Goal: Information Seeking & Learning: Learn about a topic

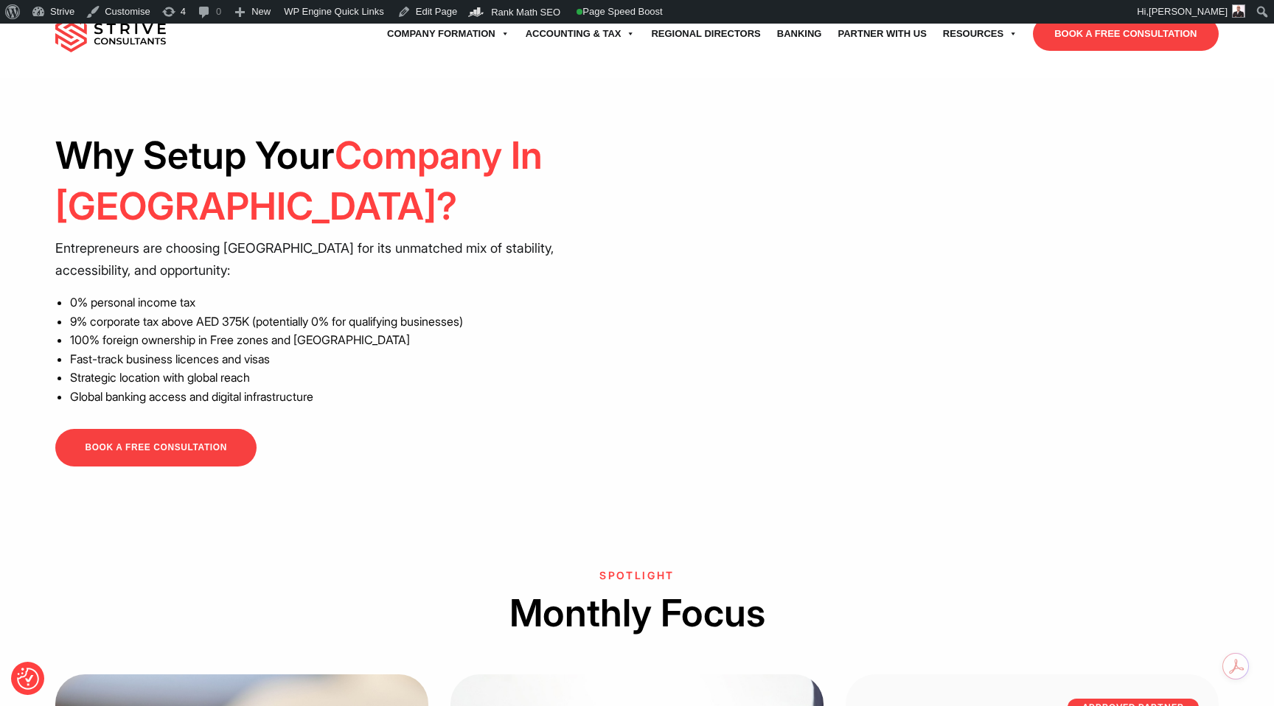
scroll to position [1190, 0]
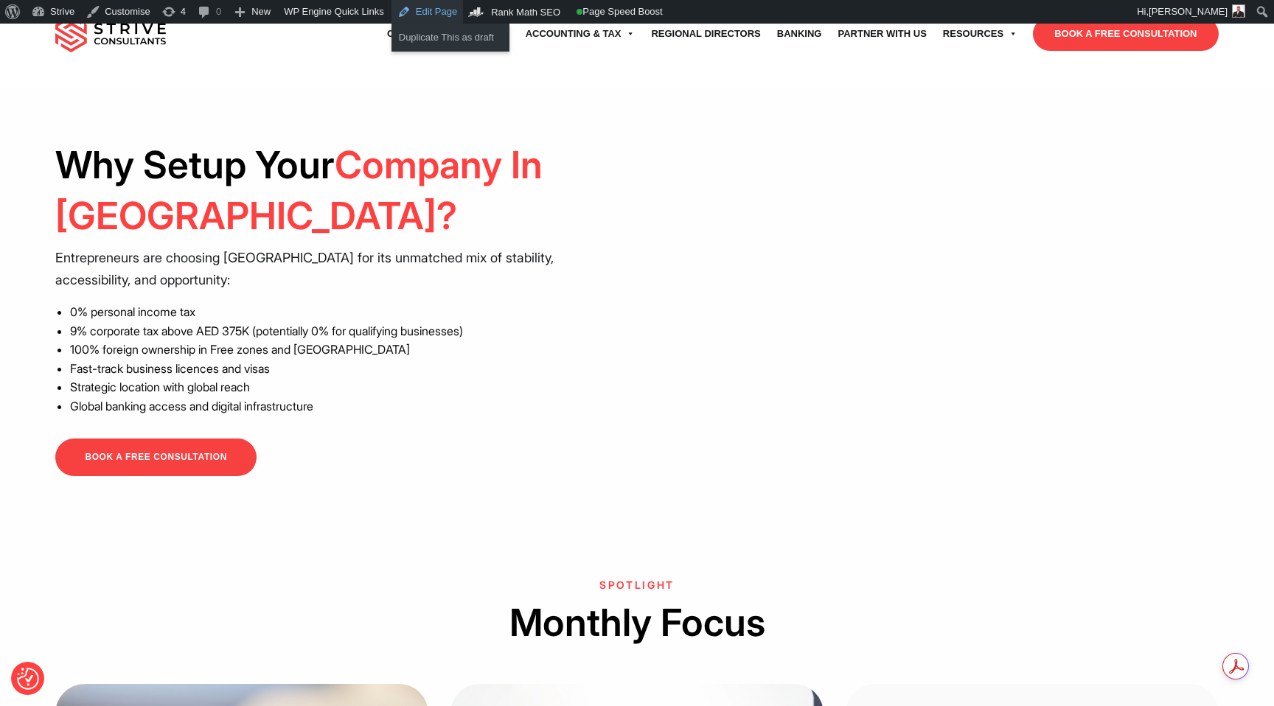
click at [438, 13] on link "Edit Page" at bounding box center [426, 12] width 71 height 24
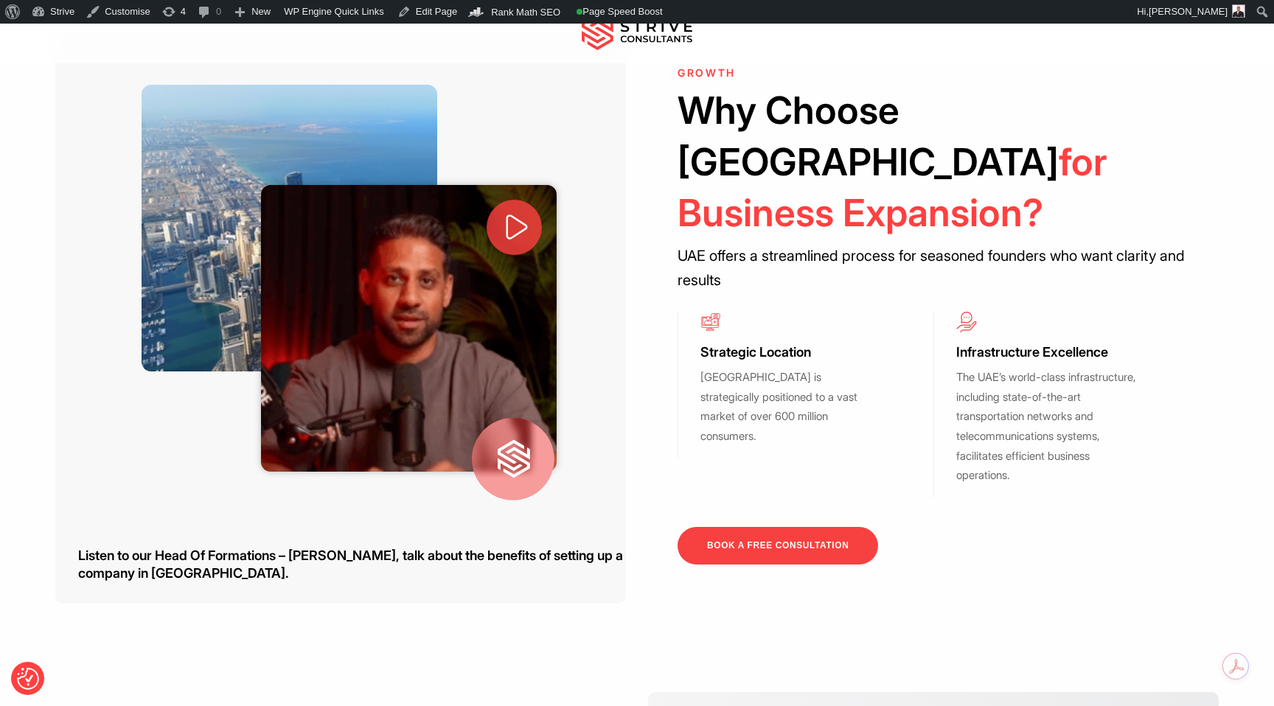
scroll to position [492, 0]
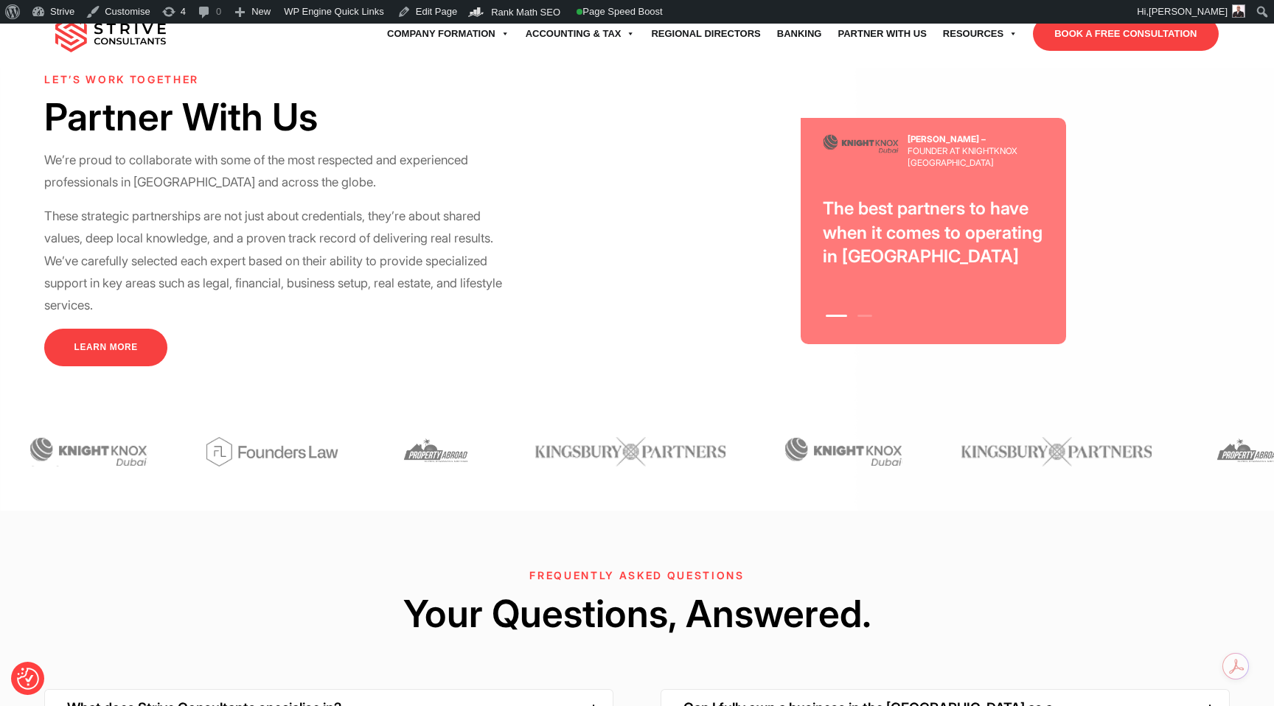
scroll to position [4612, 0]
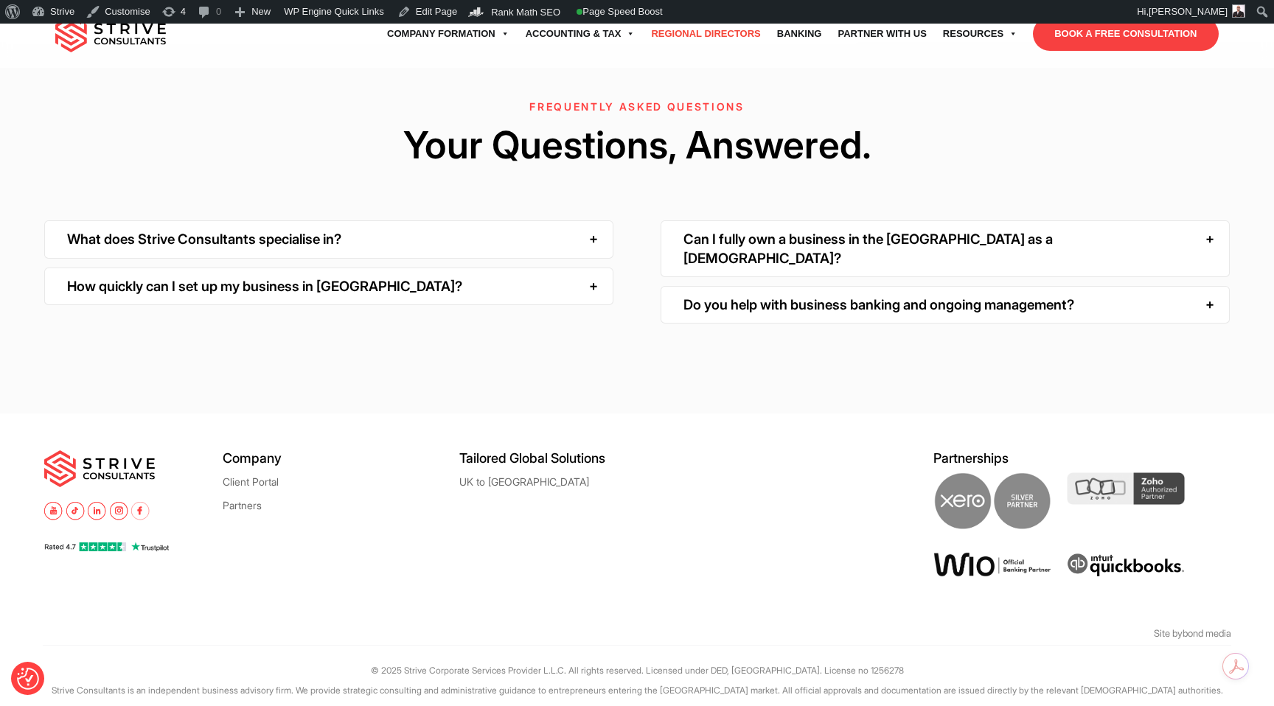
click at [684, 36] on link "Regional Directors" at bounding box center [705, 33] width 125 height 41
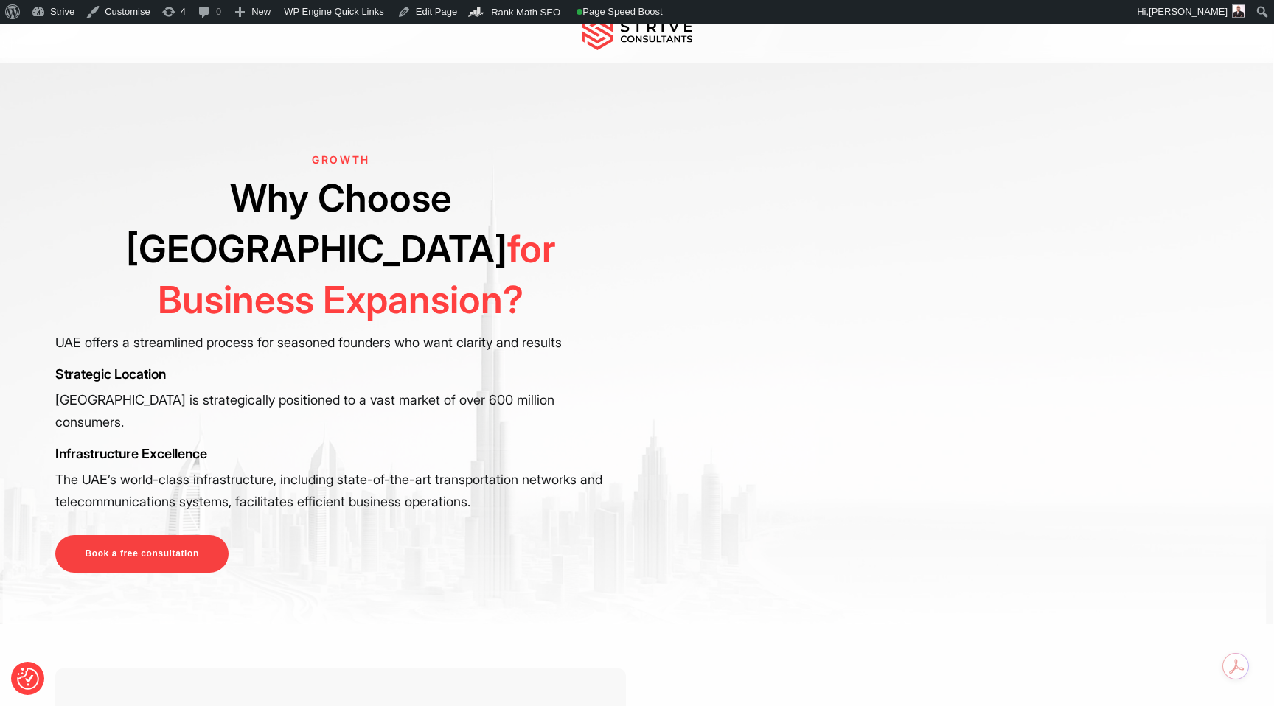
scroll to position [417, 0]
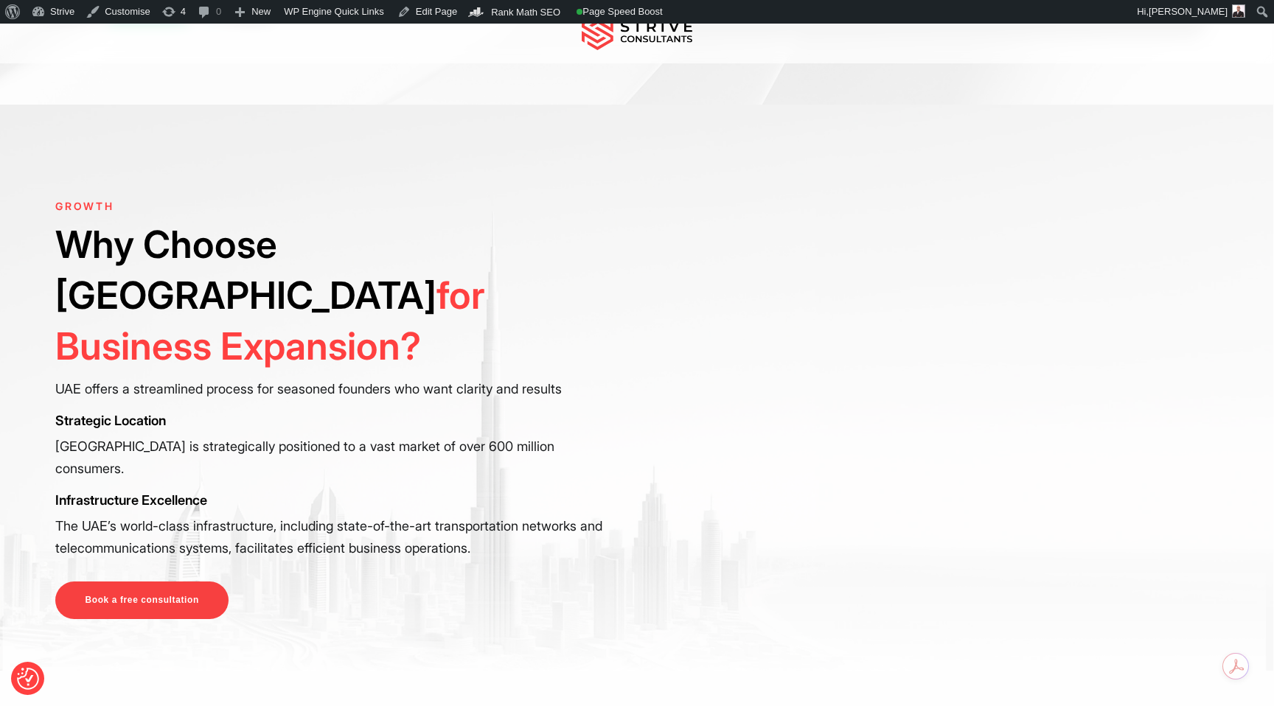
scroll to position [370, 0]
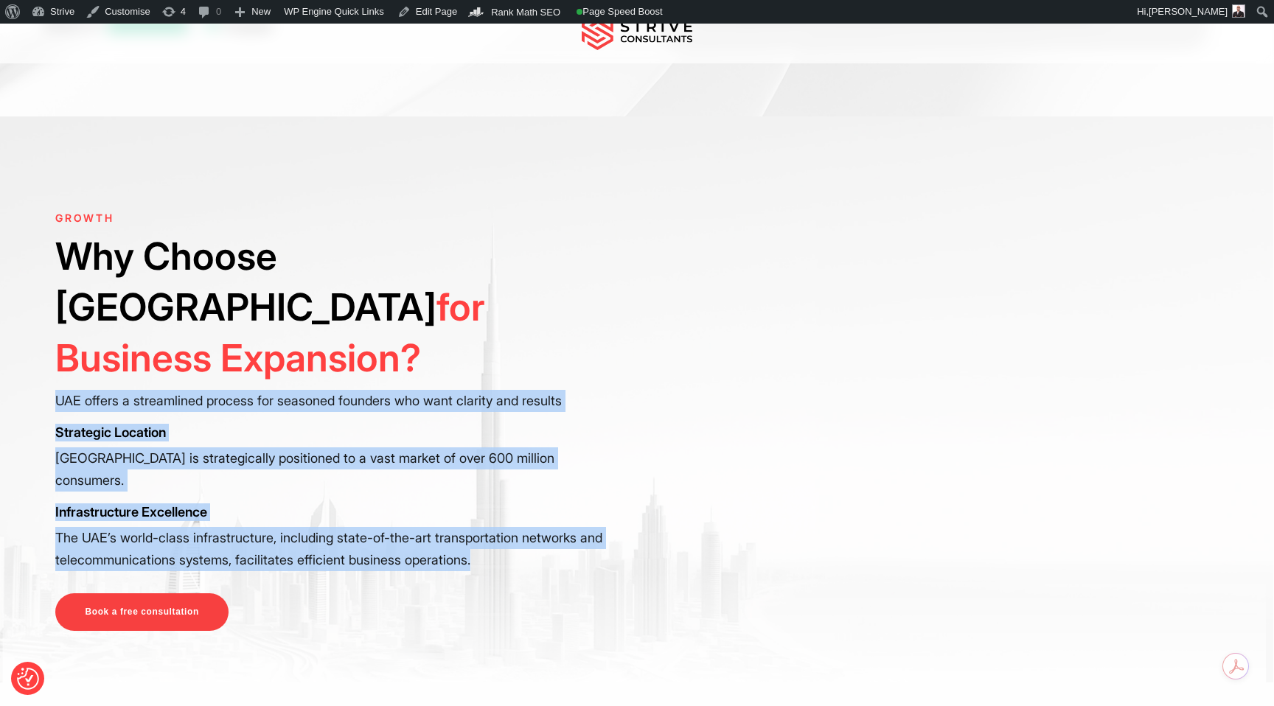
drag, startPoint x: 487, startPoint y: 487, endPoint x: 52, endPoint y: 341, distance: 458.7
click at [52, 341] on div "GROWTH Why Choose Dubai for Business Expansion? UAE offers a streamlined proces…" at bounding box center [636, 421] width 1184 height 419
copy div "UAE offers a streamlined process for seasoned founders who want clarity and res…"
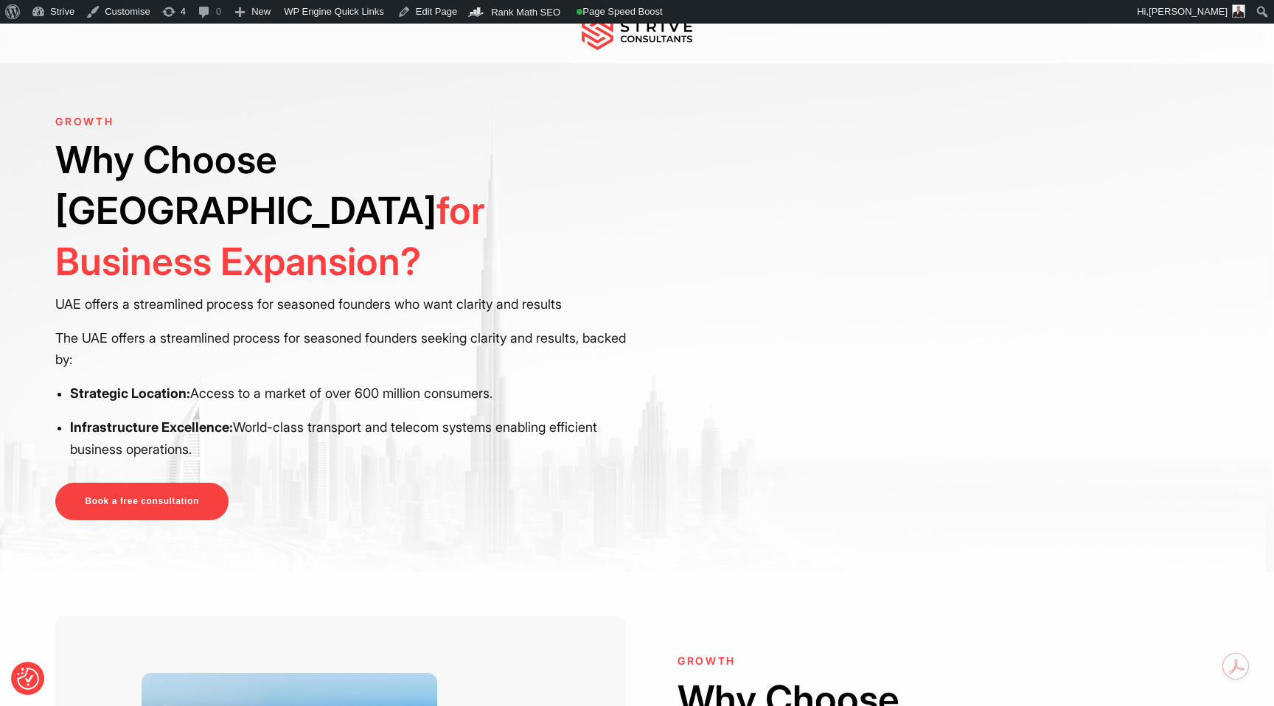
scroll to position [455, 0]
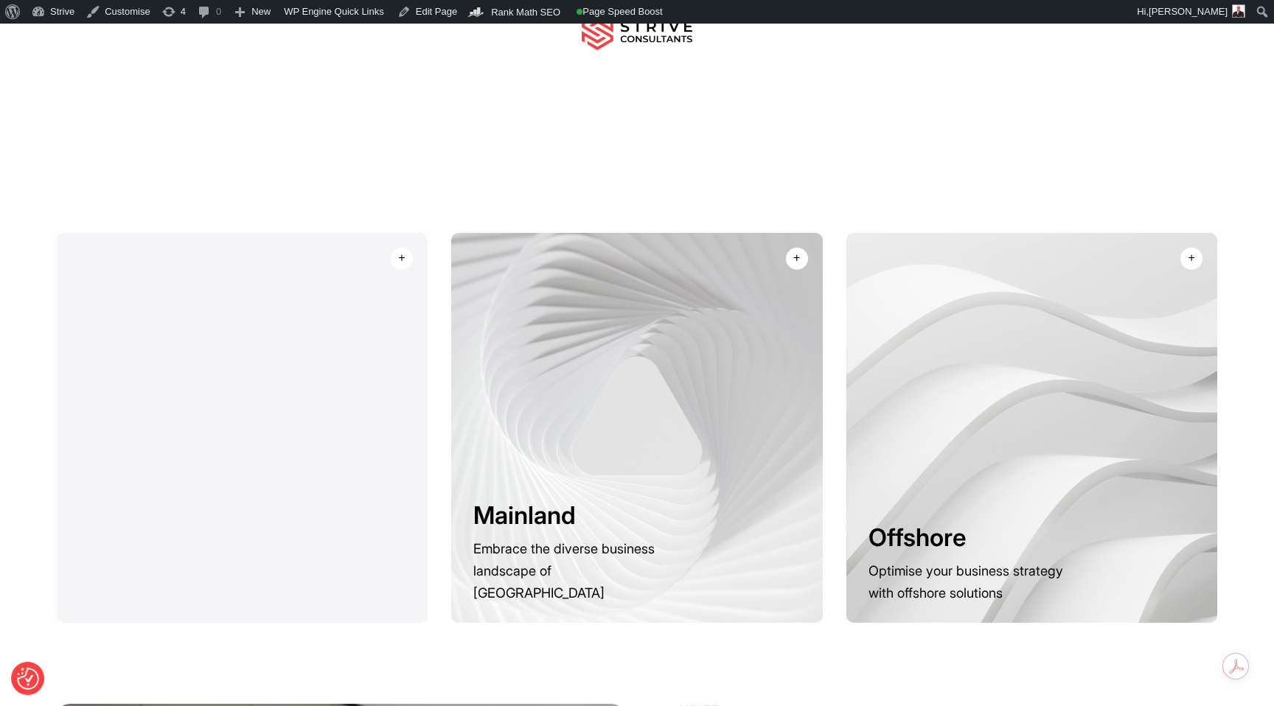
scroll to position [2134, 0]
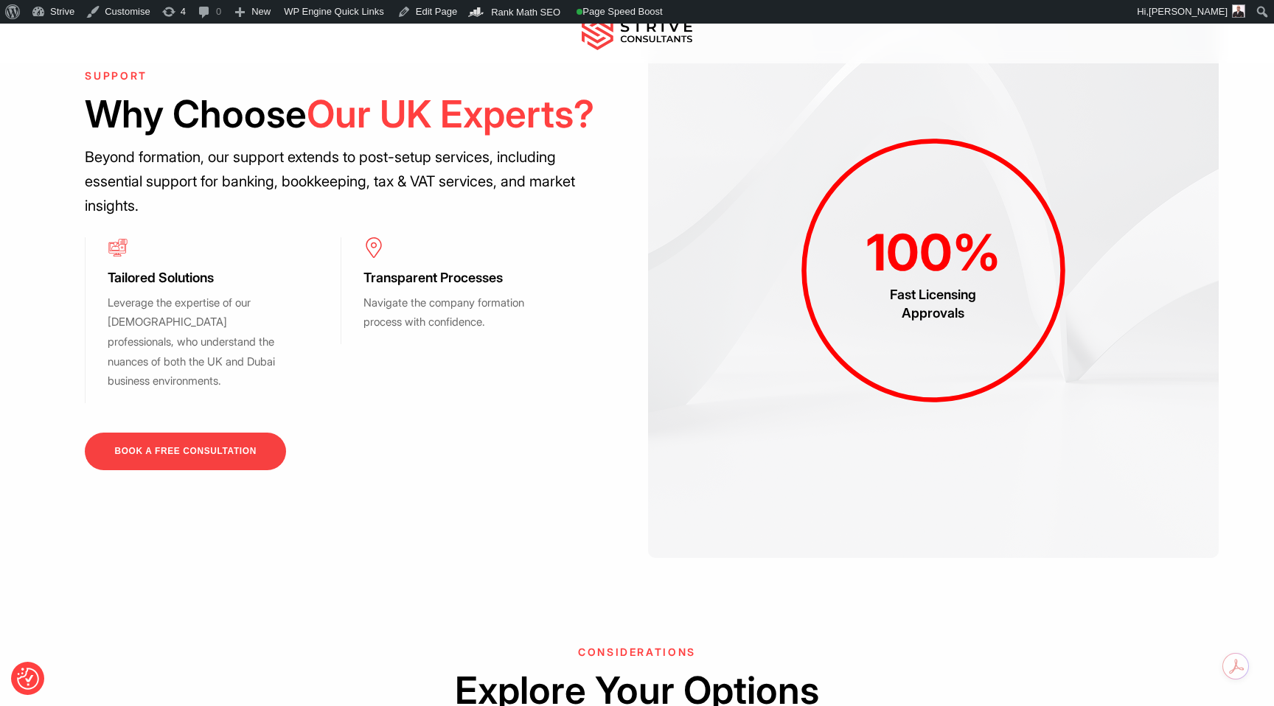
scroll to position [1055, 0]
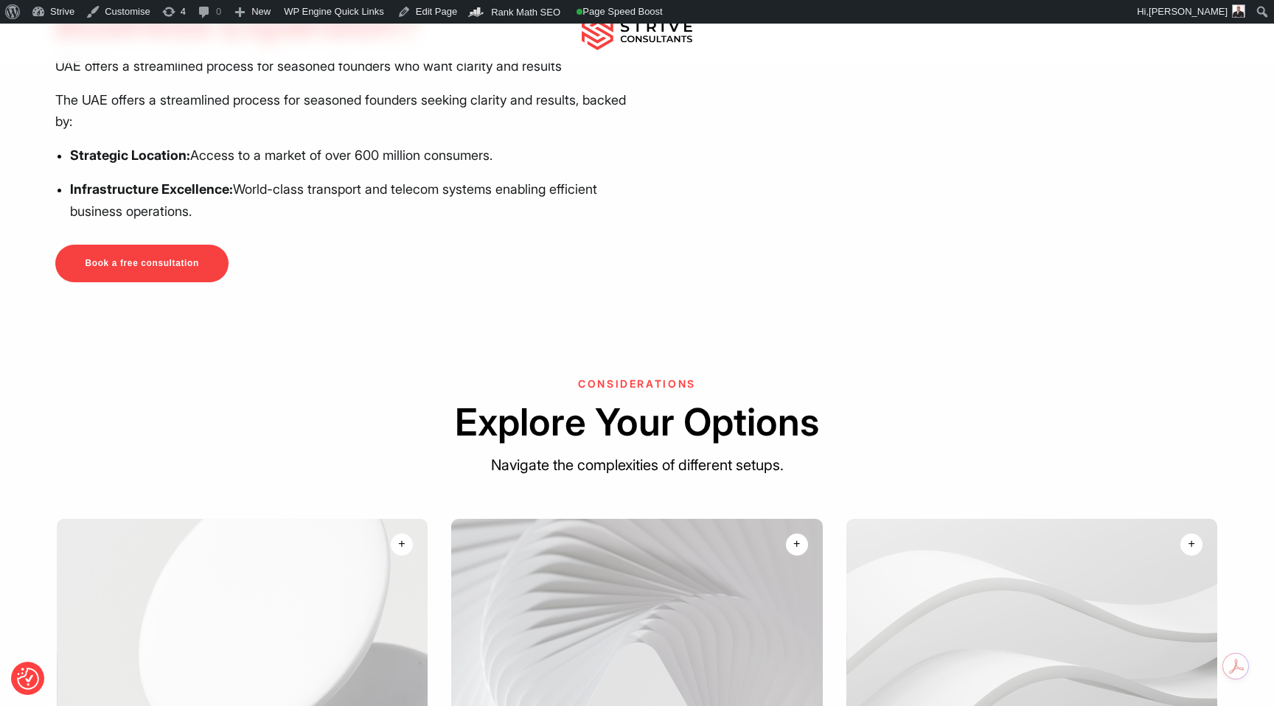
scroll to position [823, 0]
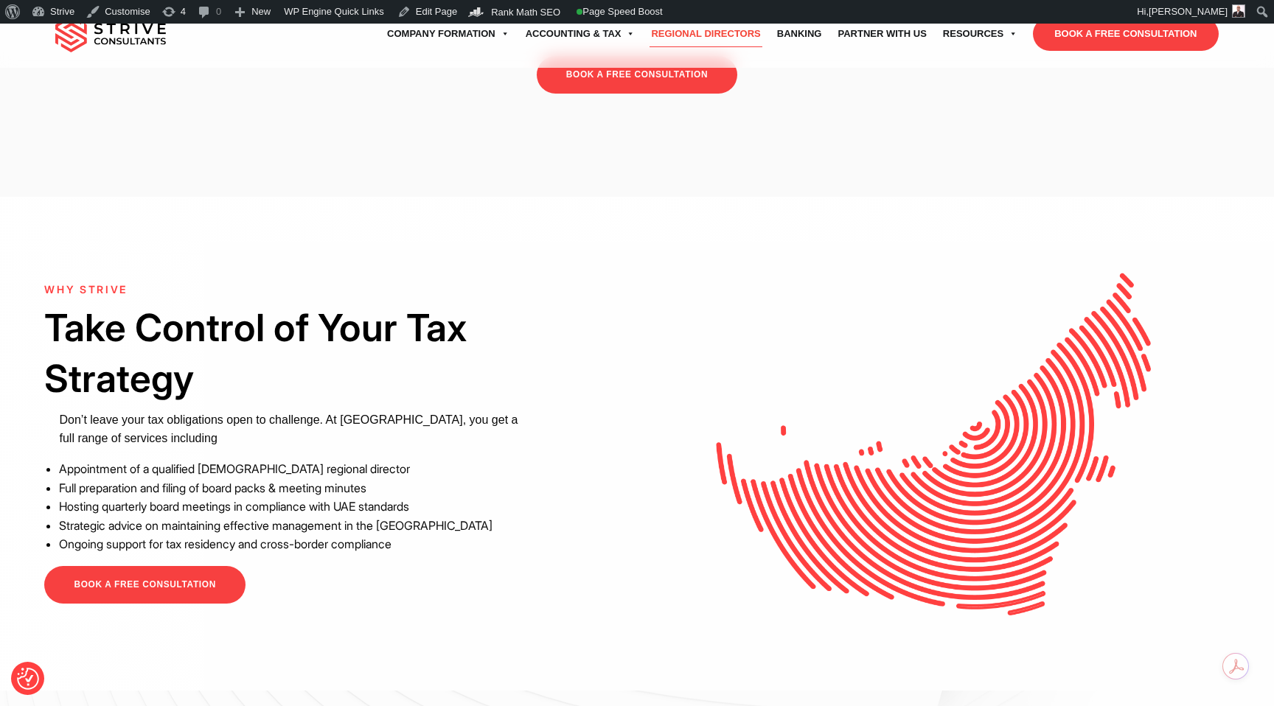
scroll to position [4685, 0]
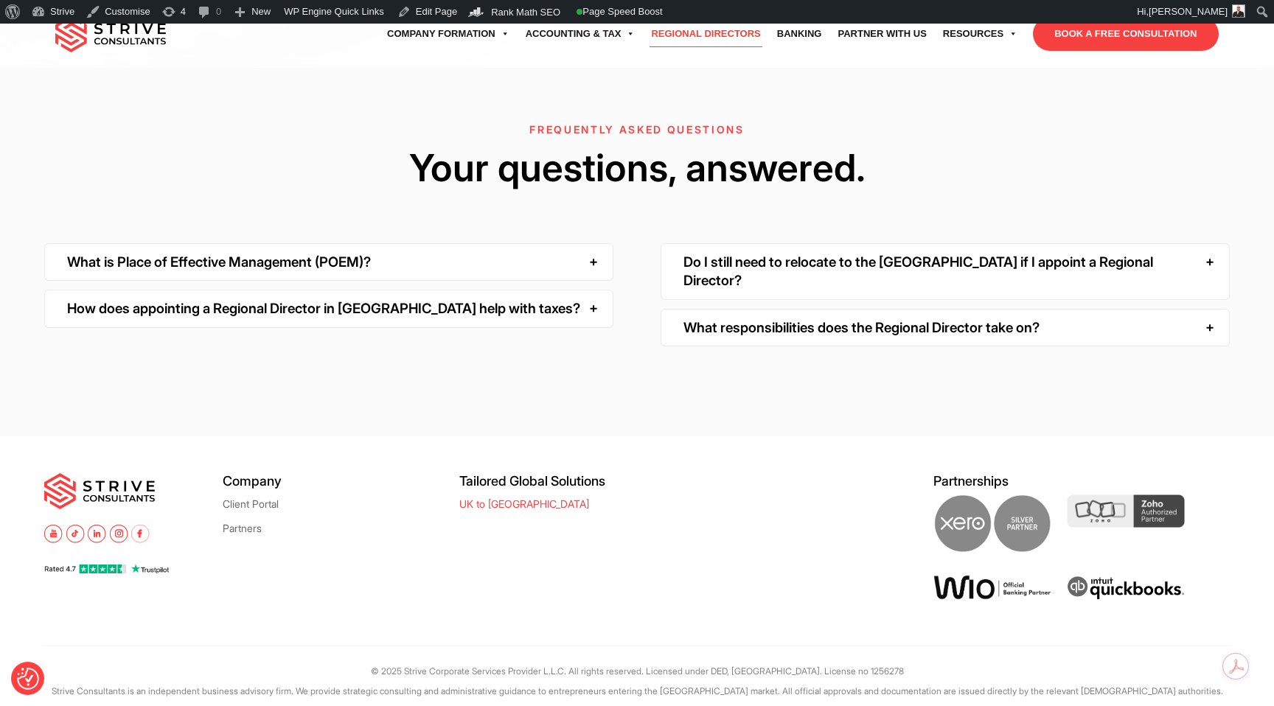
click at [493, 498] on link "UK to [GEOGRAPHIC_DATA]" at bounding box center [524, 503] width 130 height 11
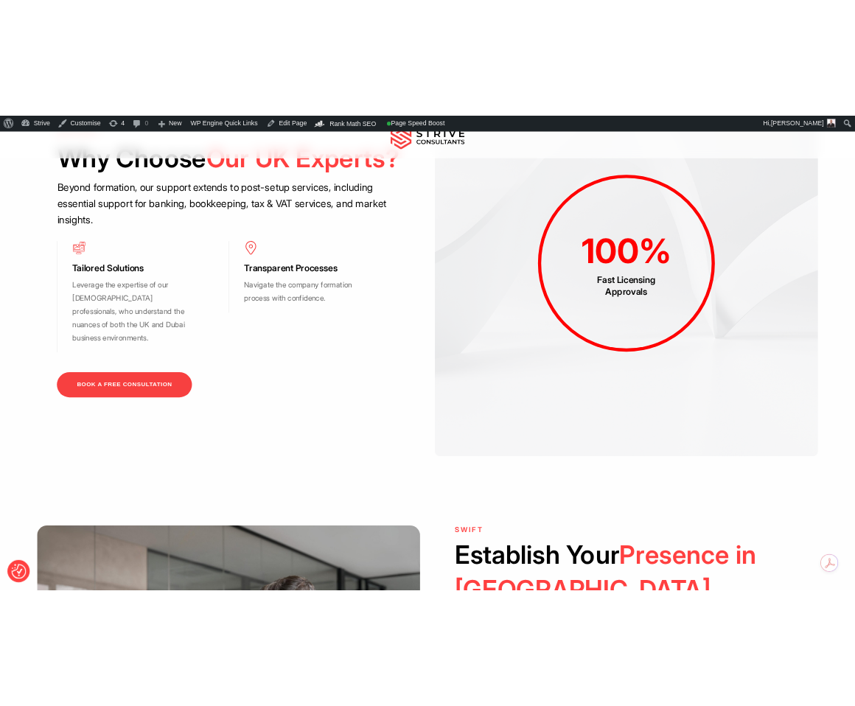
scroll to position [1971, 0]
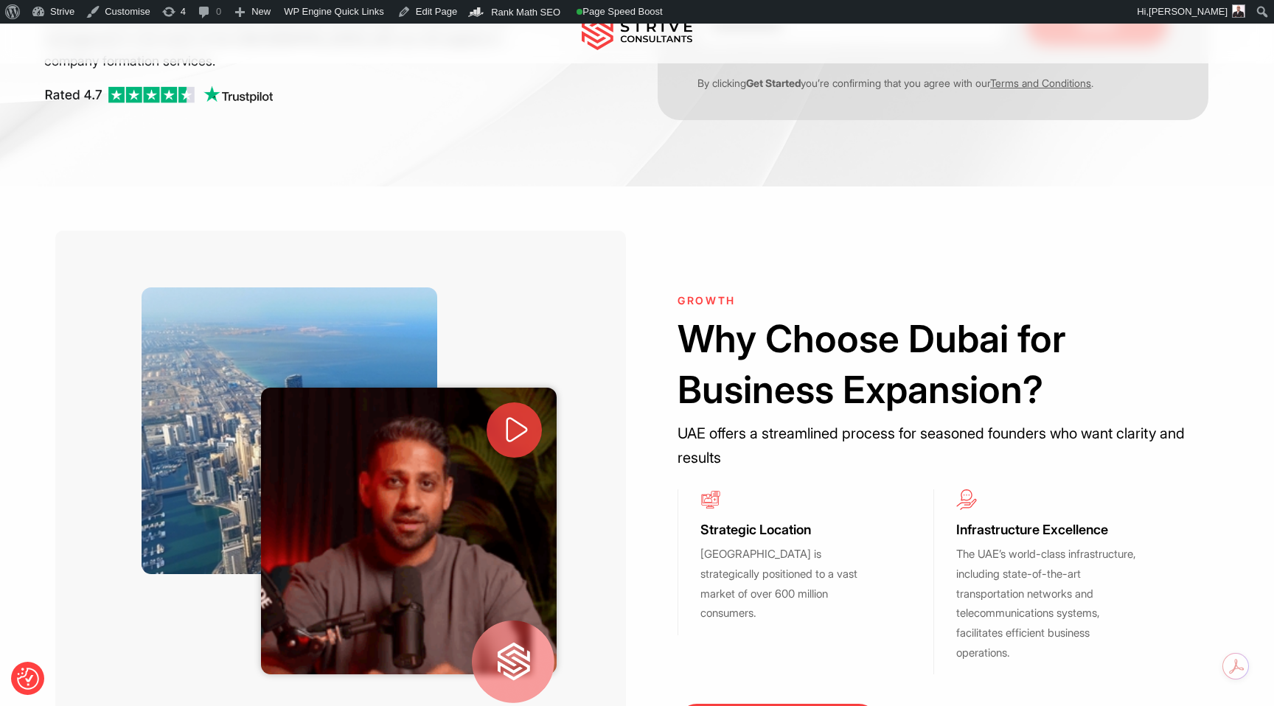
scroll to position [378, 0]
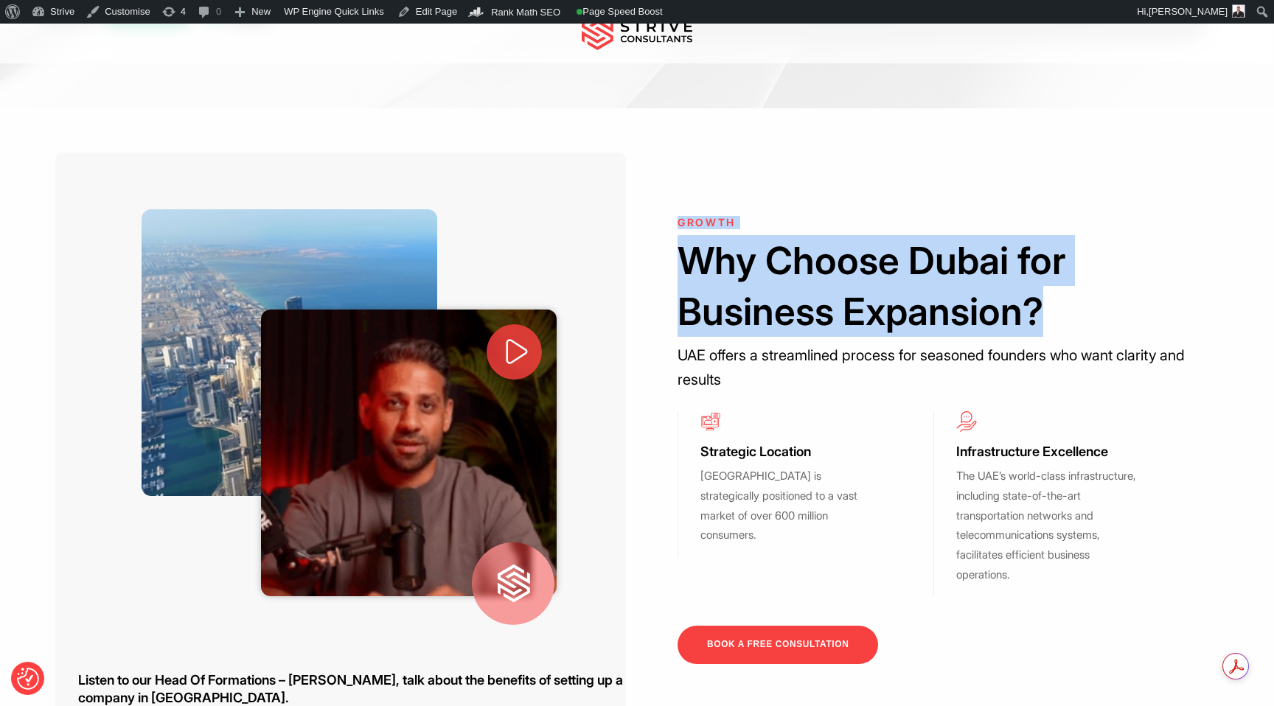
drag, startPoint x: 668, startPoint y: 223, endPoint x: 1059, endPoint y: 328, distance: 405.1
click at [854, 328] on div "GROWTH Why Choose Dubai for Business Expansion? UAE offers a streamlined proces…" at bounding box center [933, 440] width 570 height 447
copy div "GROWTH Why Choose Dubai for Business Expansion?"
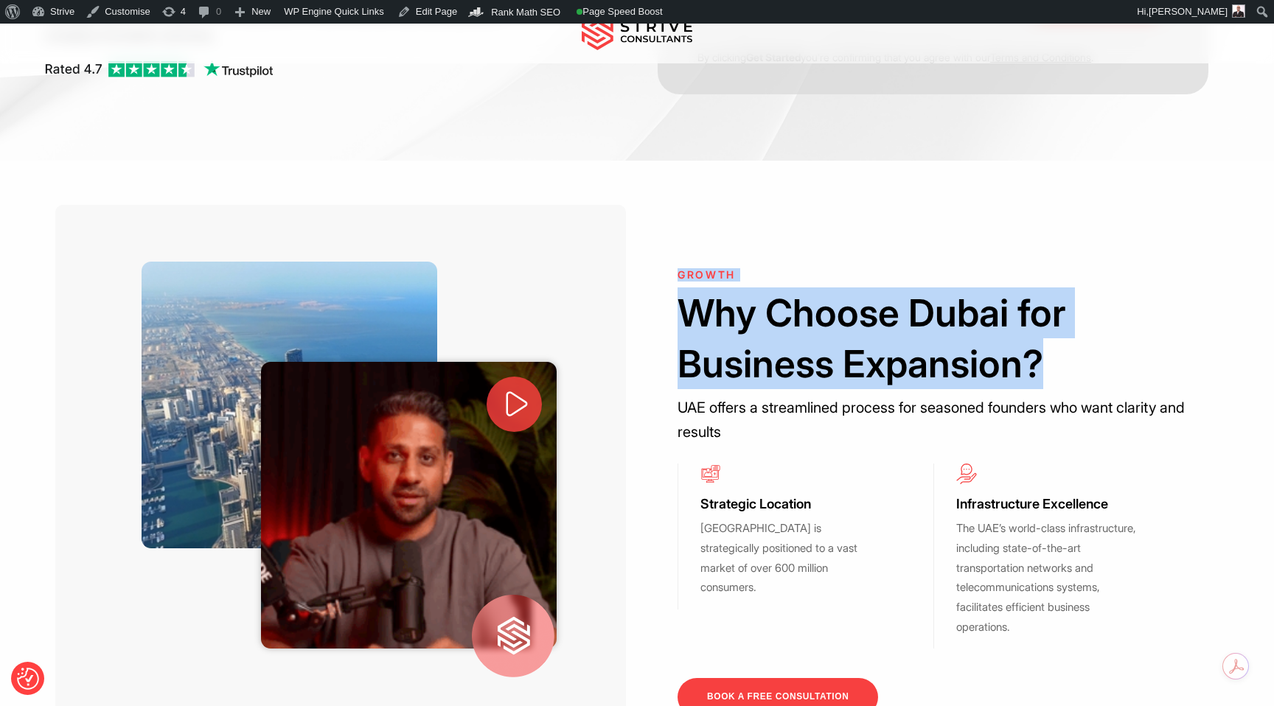
scroll to position [324, 0]
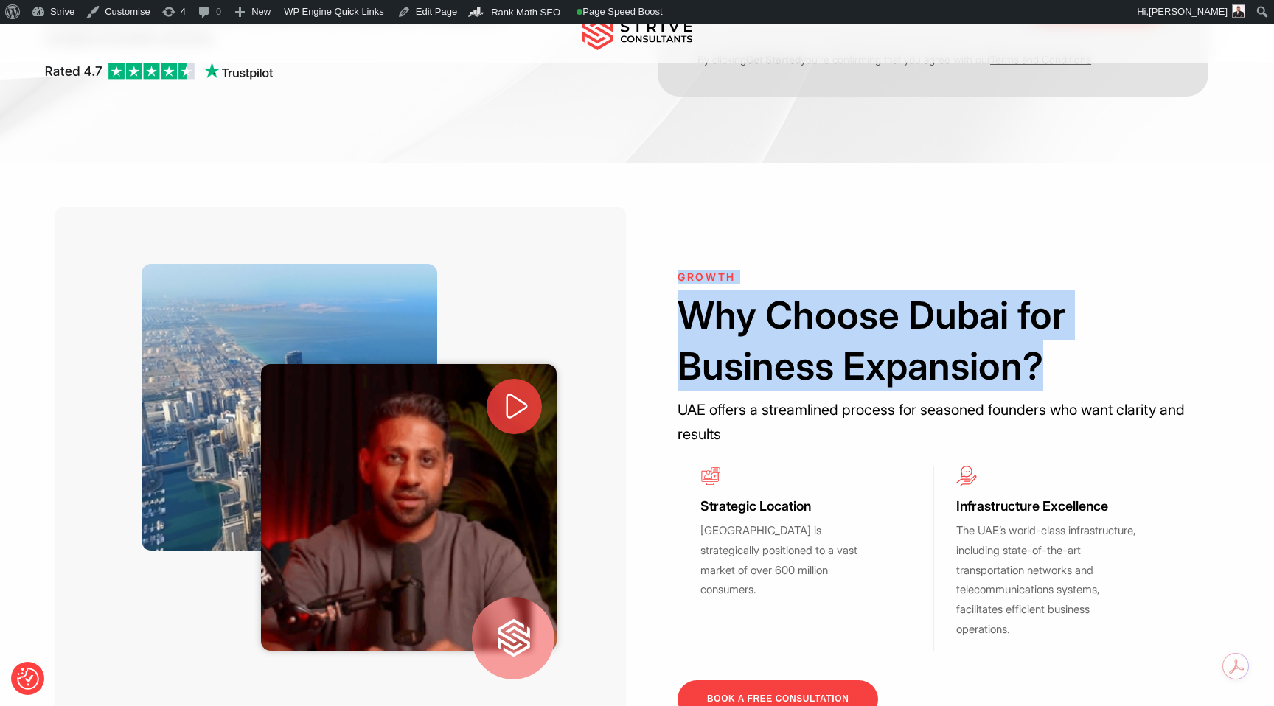
click at [686, 272] on h6 "GROWTH" at bounding box center [932, 277] width 511 height 13
drag, startPoint x: 672, startPoint y: 271, endPoint x: 1086, endPoint y: 377, distance: 427.4
click at [854, 377] on div "GROWTH Why Choose Dubai for Business Expansion? UAE offers a streamlined proces…" at bounding box center [933, 494] width 570 height 447
copy div "GROWTH Why Choose Dubai for Business Expansion?"
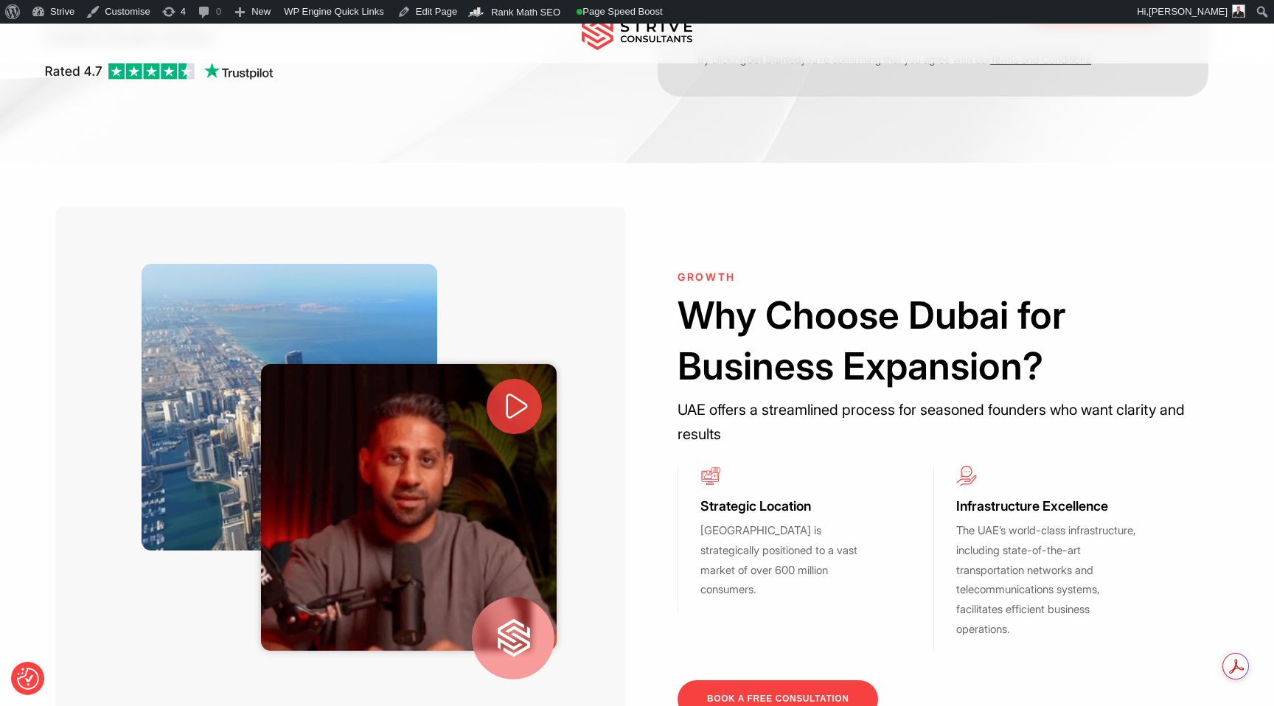
click at [854, 263] on div "Listen to our Head Of Formations – Dipesh Virji, talk about the benefits of set…" at bounding box center [636, 495] width 1184 height 576
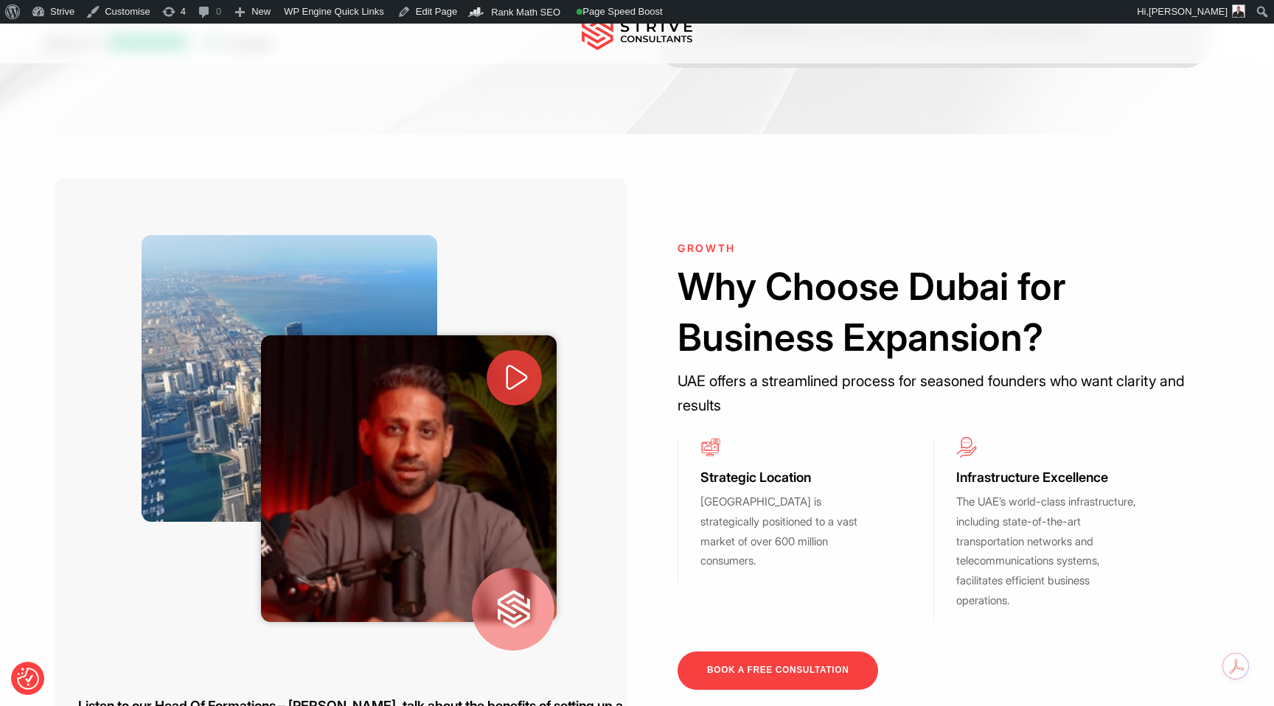
scroll to position [363, 0]
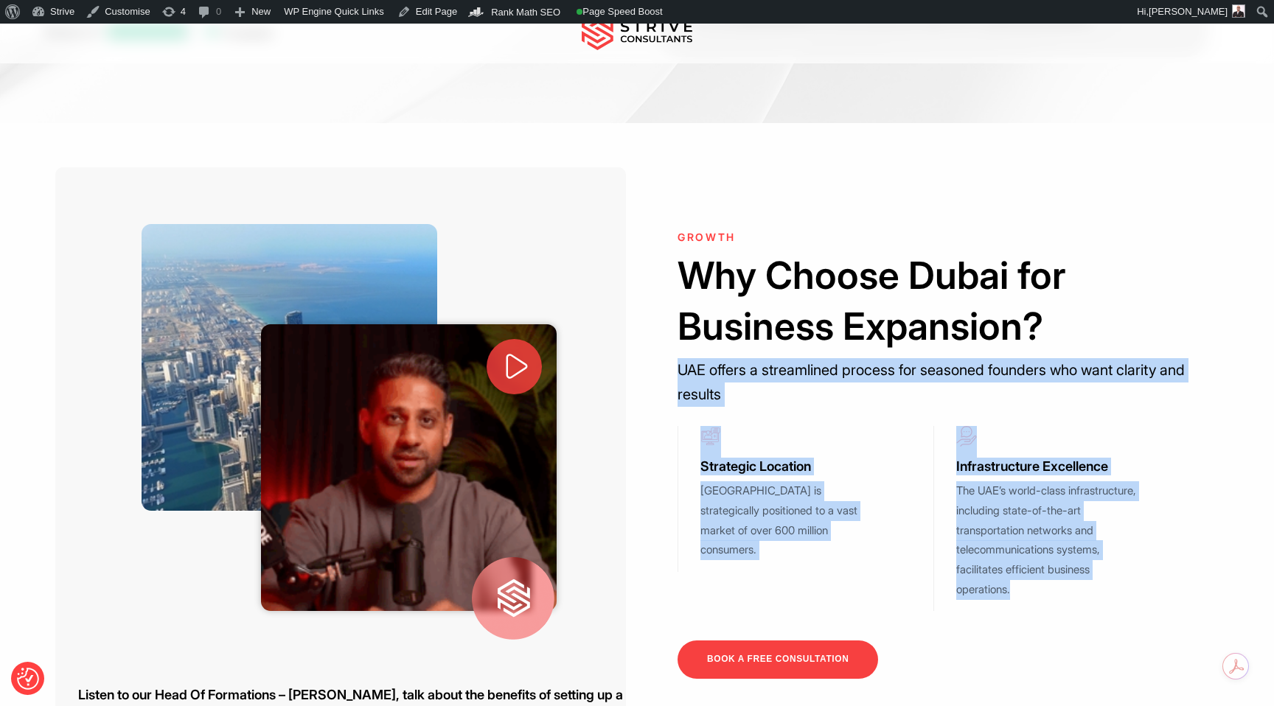
drag, startPoint x: 677, startPoint y: 364, endPoint x: 1035, endPoint y: 602, distance: 430.1
click at [854, 602] on div "GROWTH Why Choose Dubai for Business Expansion? UAE offers a streamlined proces…" at bounding box center [932, 454] width 511 height 447
copy div "UAE offers a streamlined process for seasoned founders who want clarity and res…"
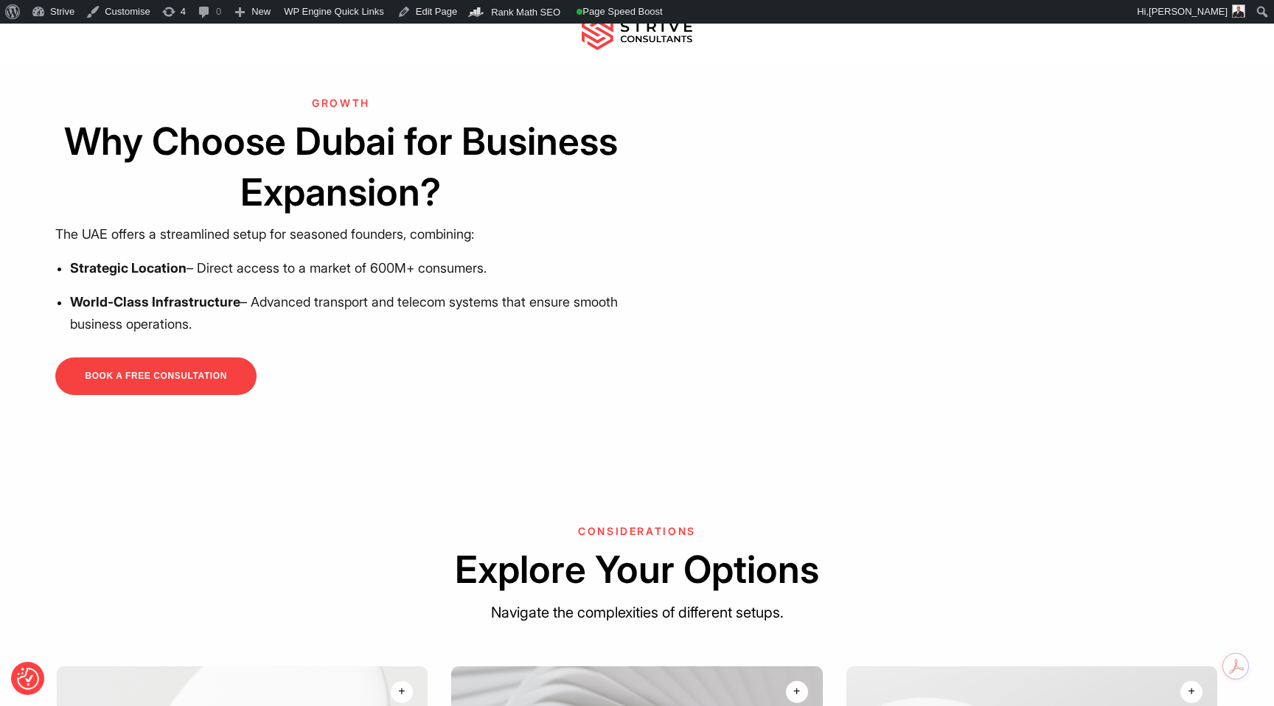
scroll to position [376, 0]
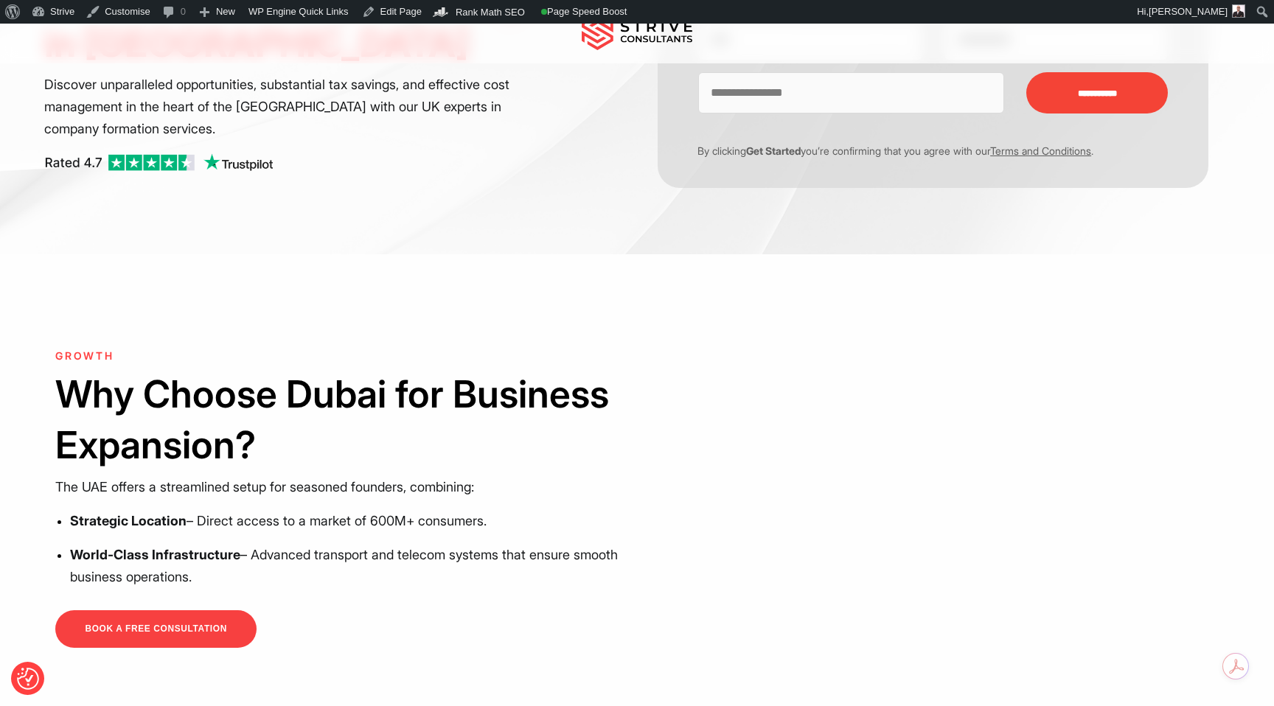
scroll to position [255, 0]
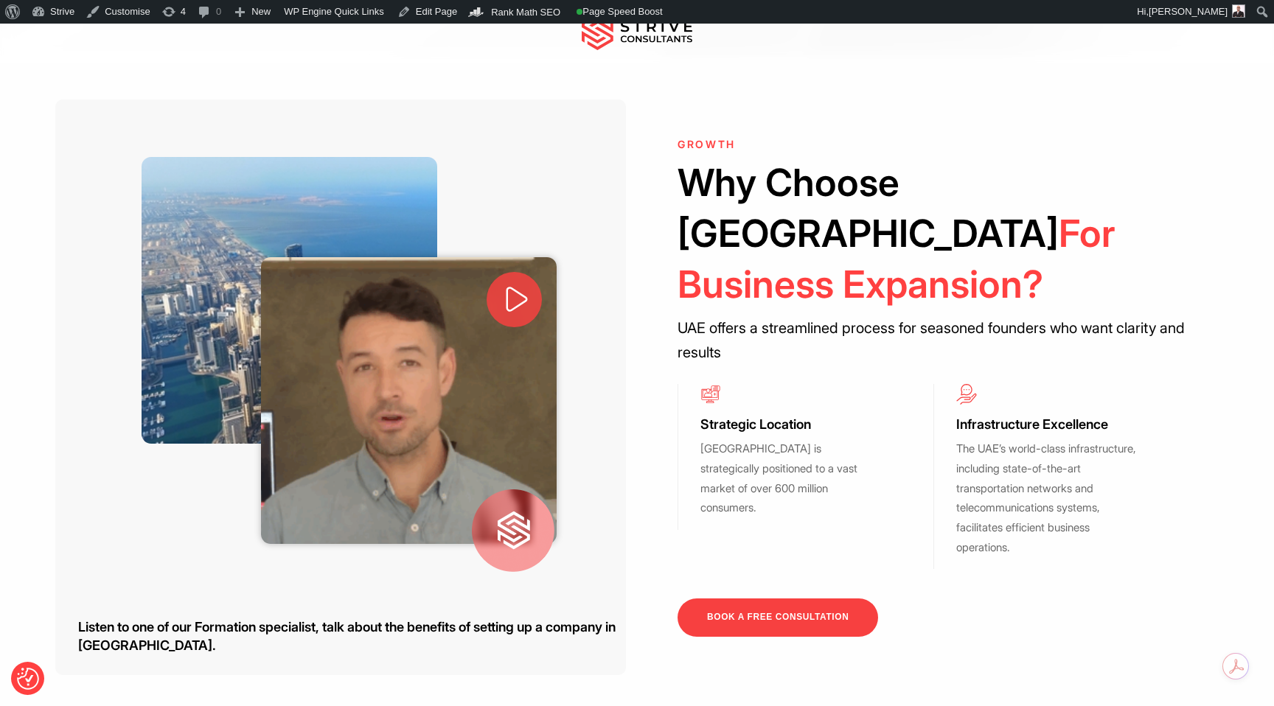
scroll to position [515, 0]
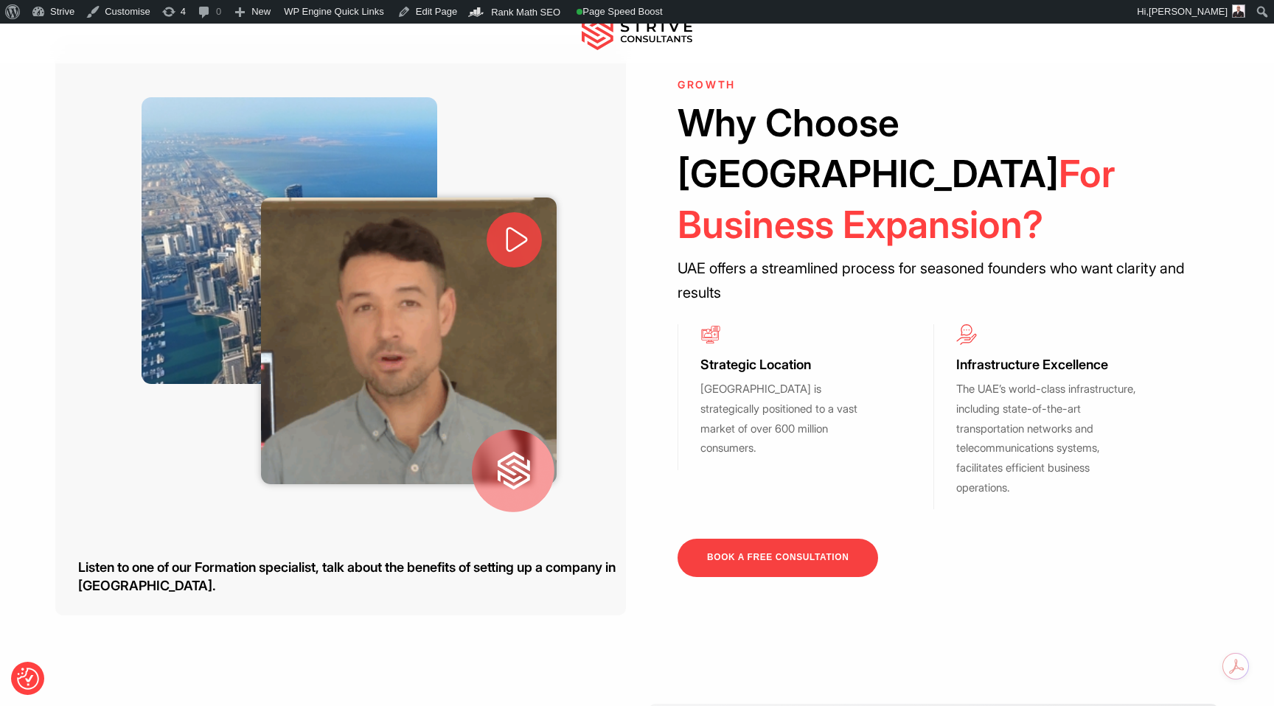
drag, startPoint x: 677, startPoint y: 217, endPoint x: 1141, endPoint y: 520, distance: 553.8
click at [1141, 520] on div "GROWTH Why Choose Dubai For Business Expansion? UAE offers a streamlined proces…" at bounding box center [932, 328] width 511 height 498
copy div "UAE offers a streamlined process for seasoned founders who want clarity and res…"
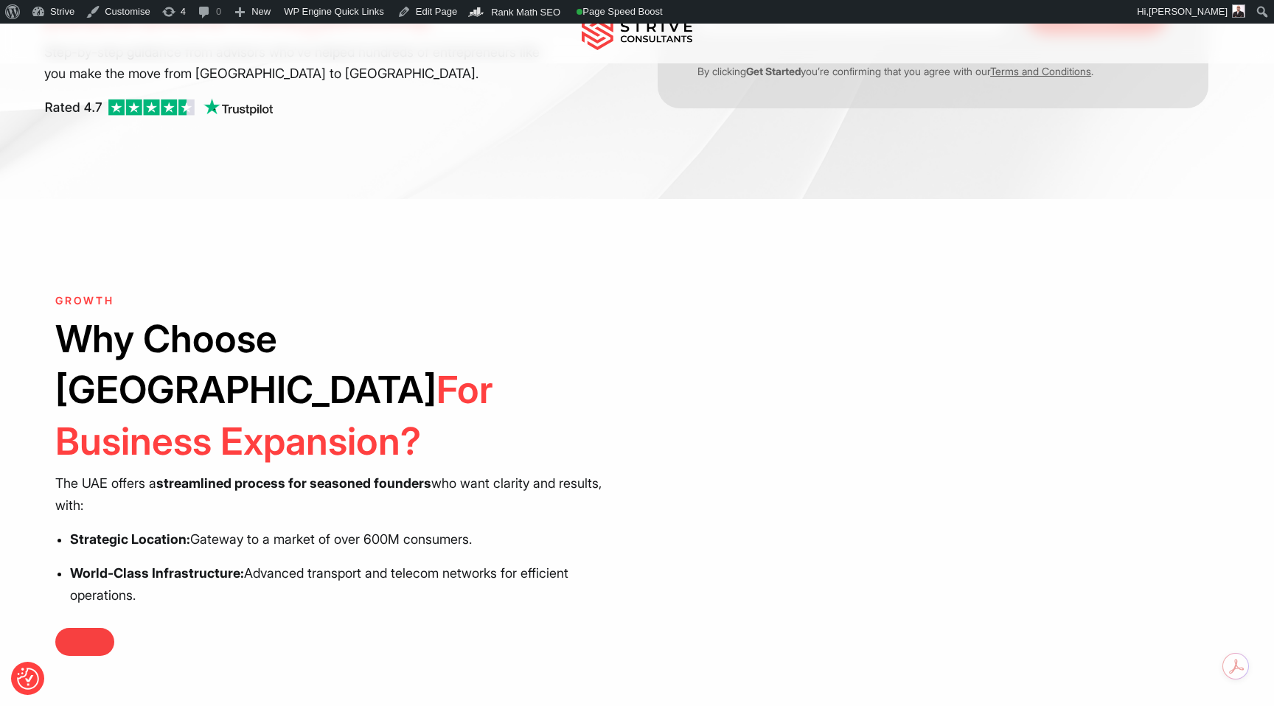
scroll to position [520, 0]
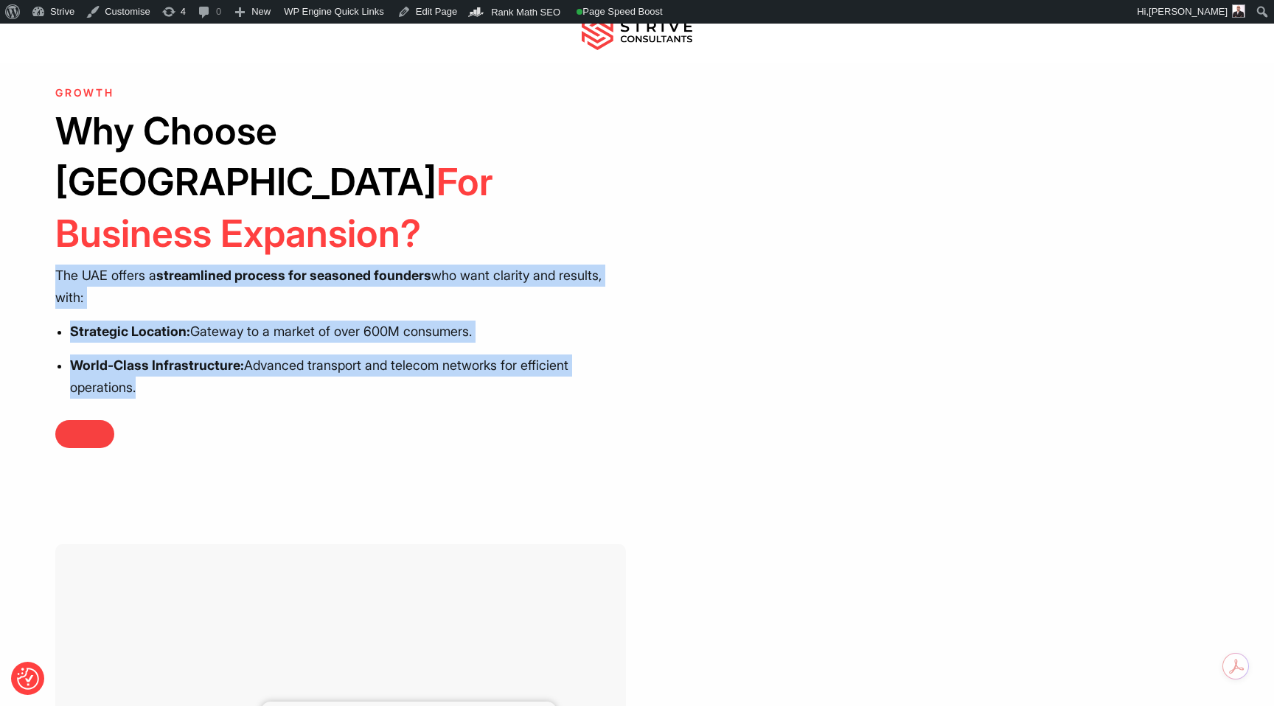
drag, startPoint x: 193, startPoint y: 327, endPoint x: 50, endPoint y: 194, distance: 195.5
click at [50, 193] on div "GROWTH Why Choose Dubai For Business Expansion? The UAE offers a streamlined pr…" at bounding box center [636, 267] width 1184 height 361
copy div "The UAE offers a streamlined process for seasoned founders who want clarity and…"
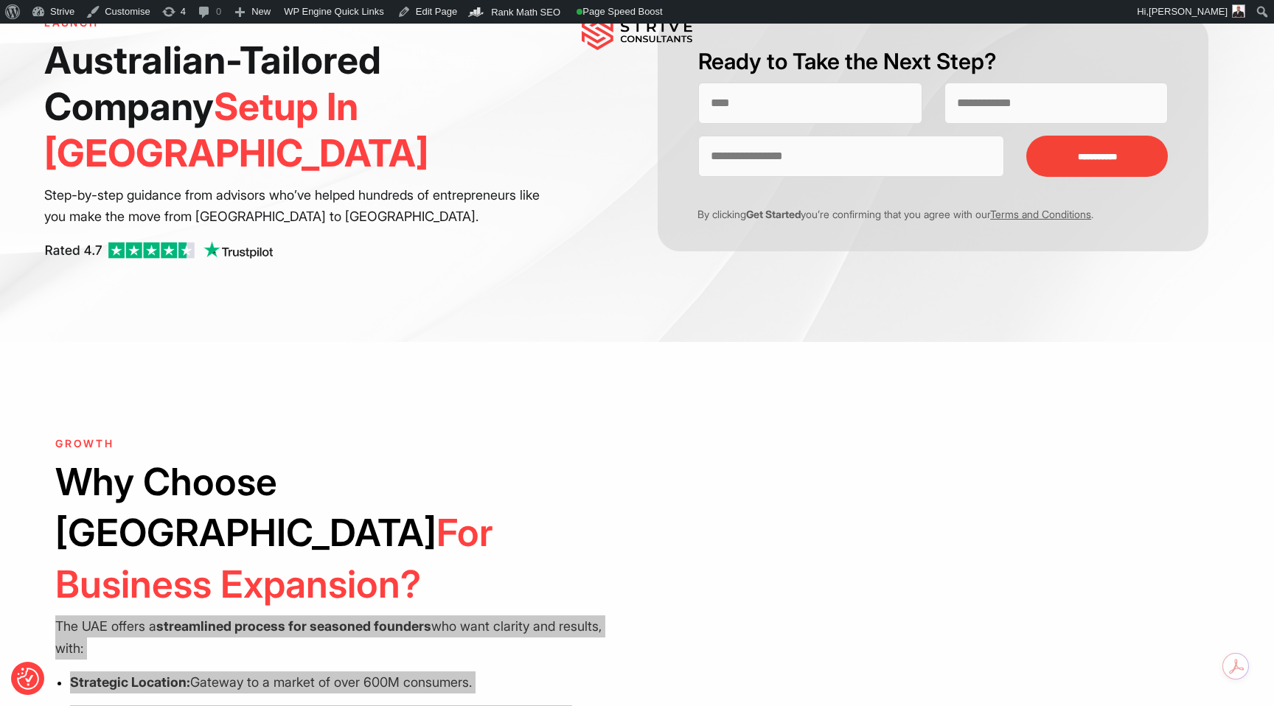
scroll to position [408, 0]
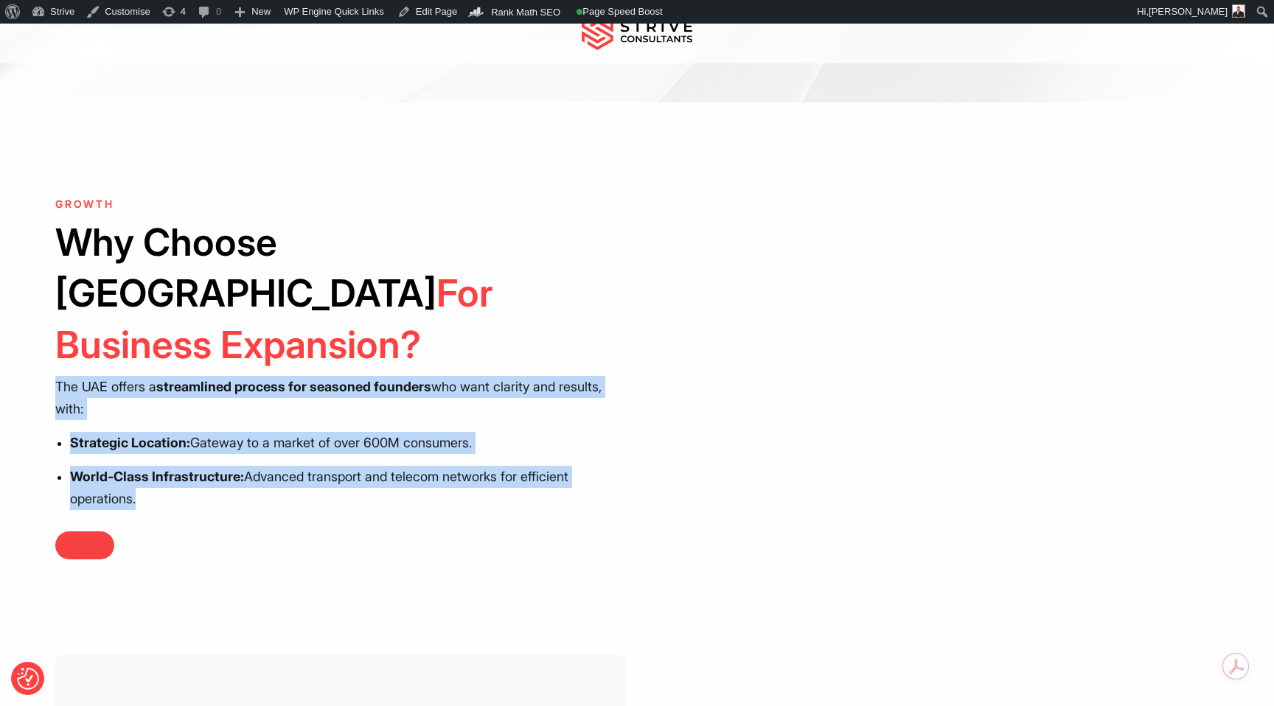
click at [431, 379] on strong "streamlined process for seasoned founders" at bounding box center [293, 386] width 275 height 15
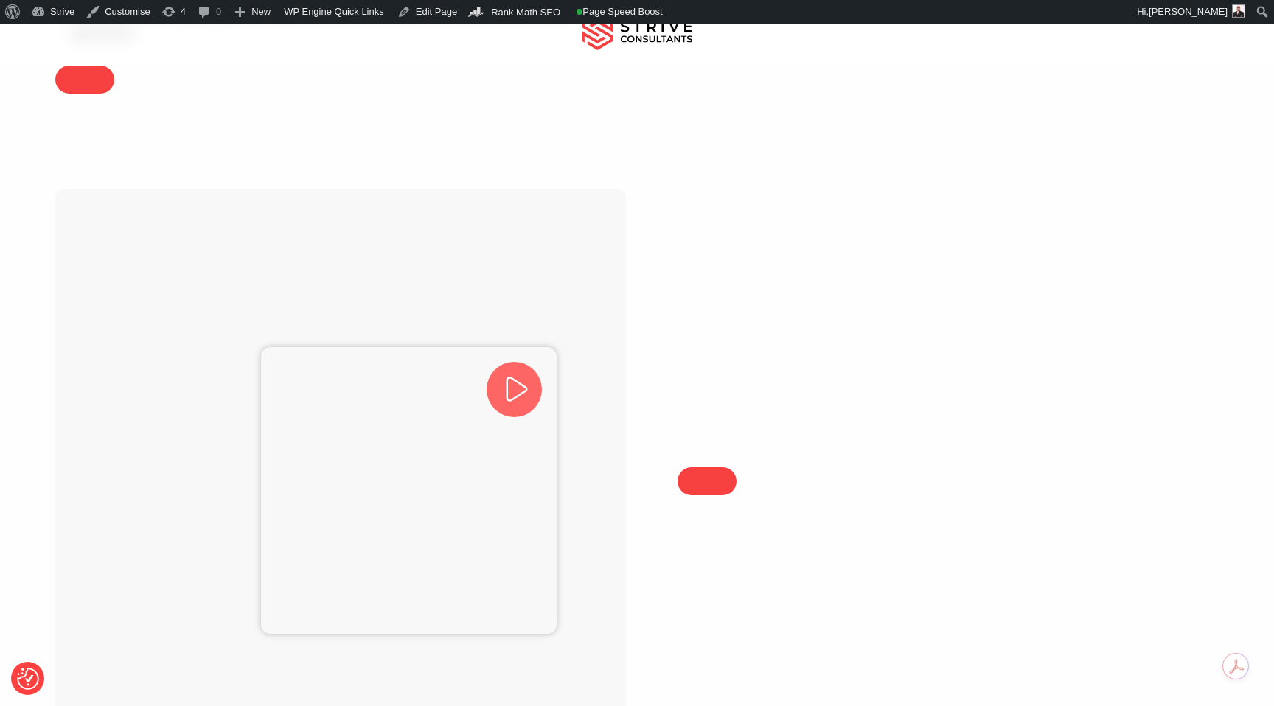
scroll to position [860, 0]
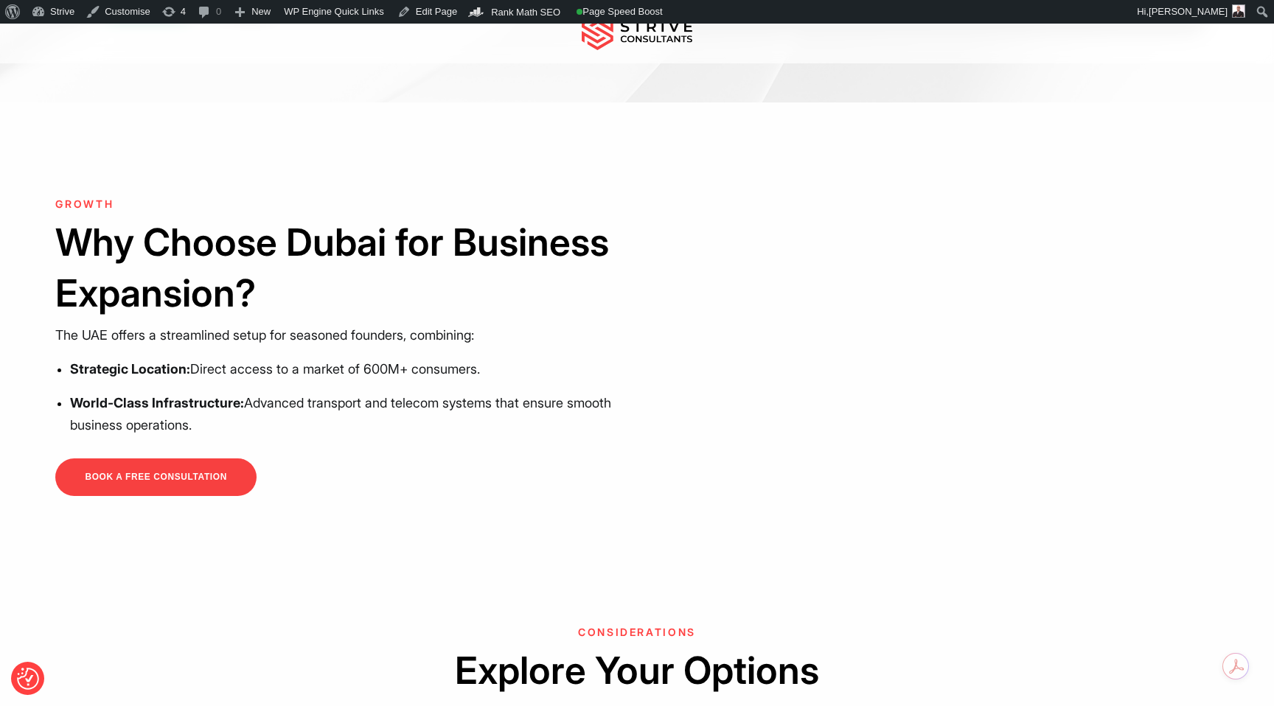
scroll to position [362, 0]
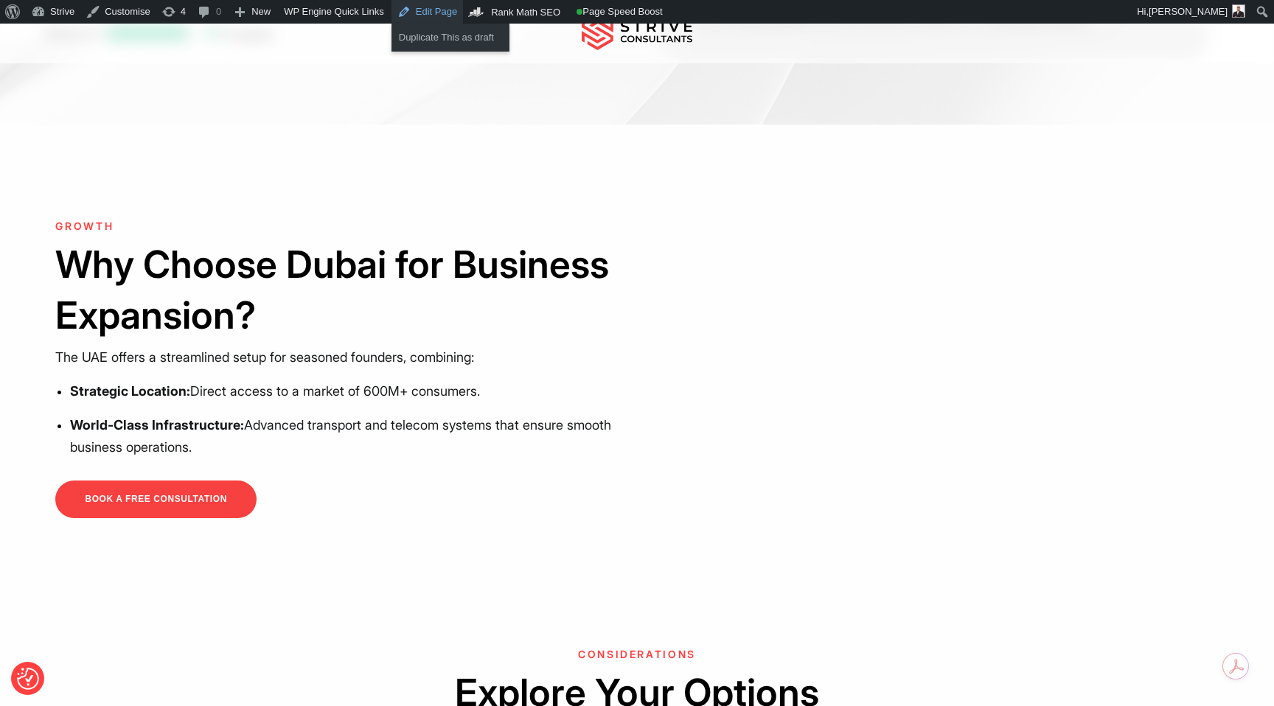
click at [441, 18] on link "Edit Page" at bounding box center [426, 12] width 71 height 24
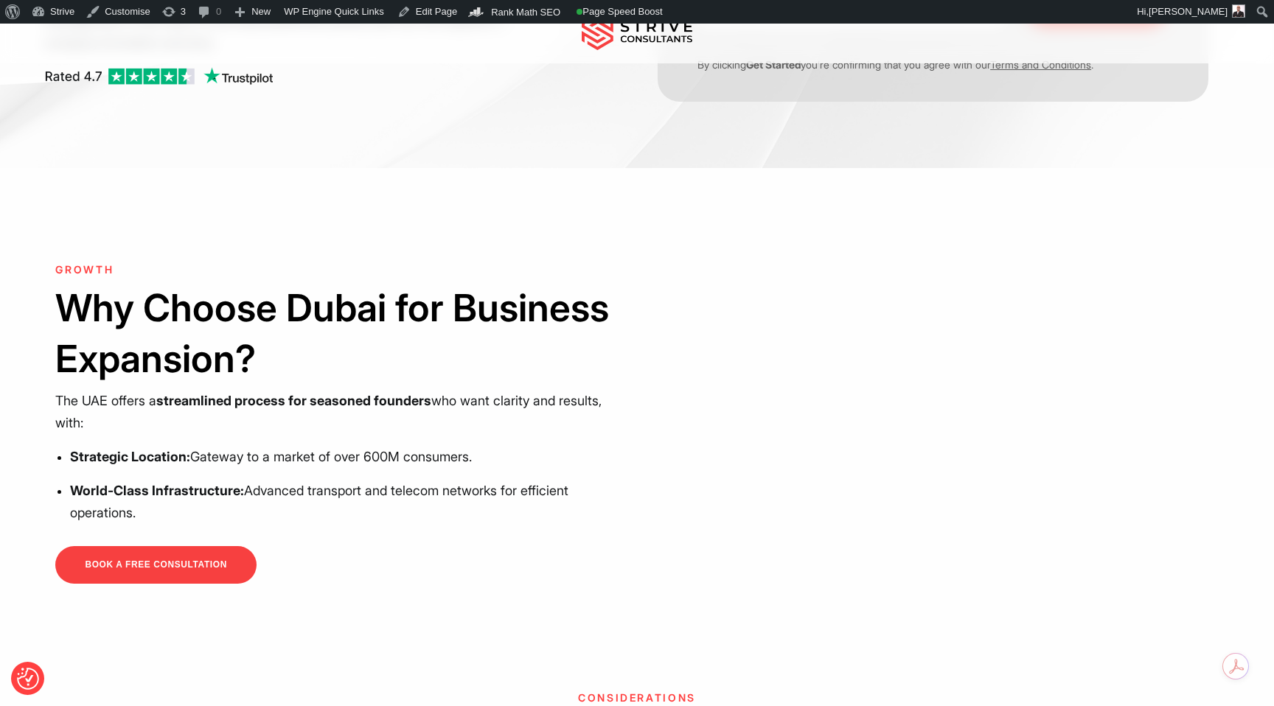
scroll to position [160, 0]
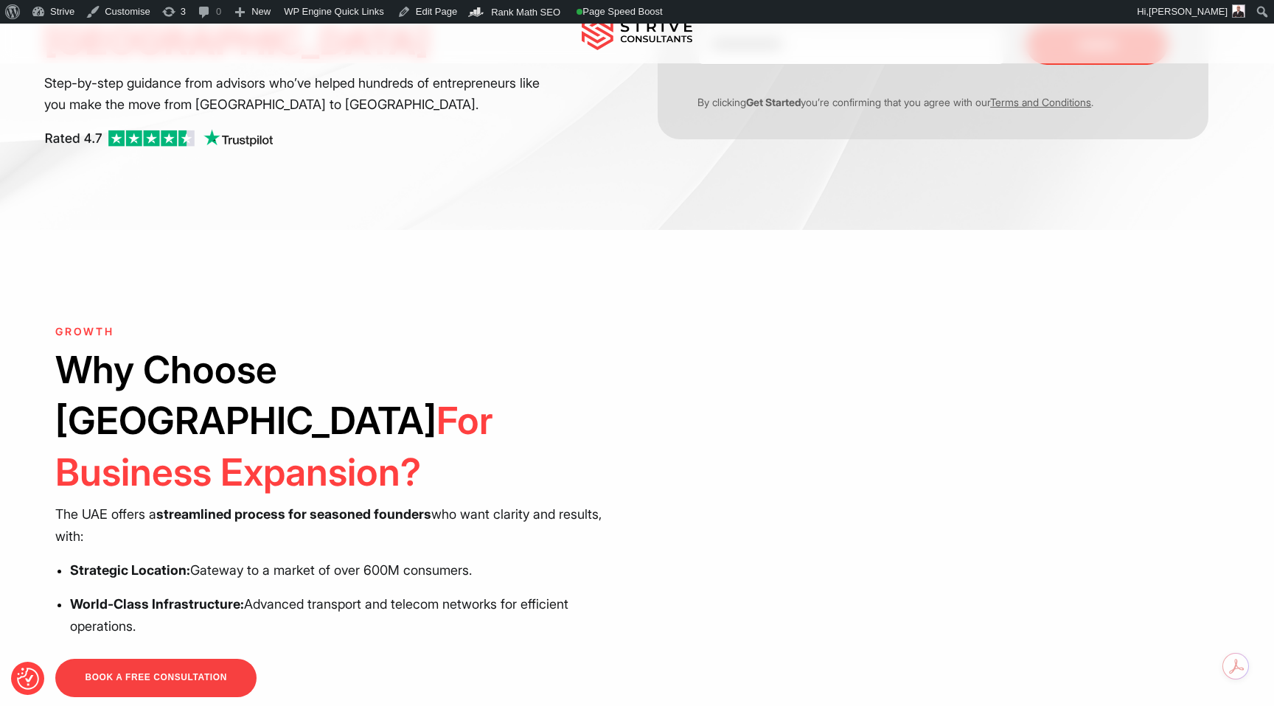
scroll to position [265, 0]
